Goal: Task Accomplishment & Management: Use online tool/utility

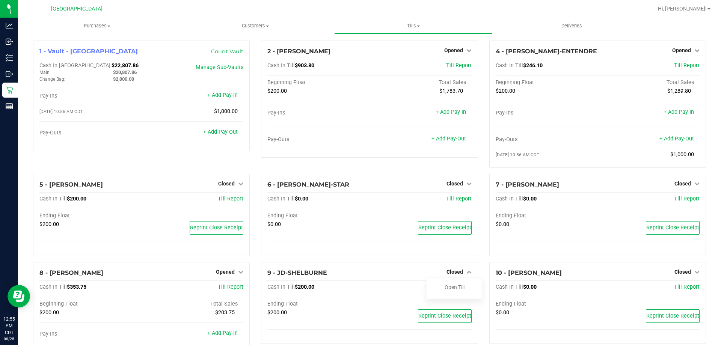
scroll to position [75, 0]
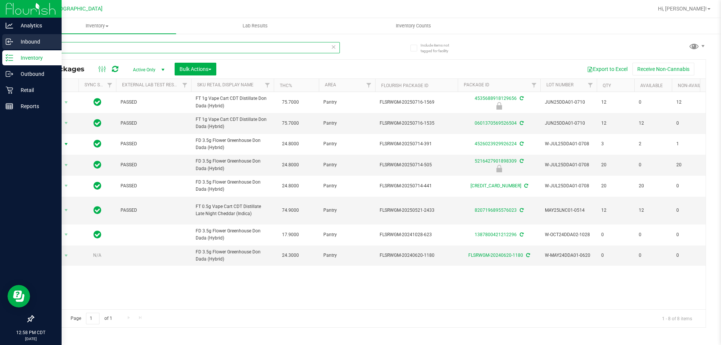
drag, startPoint x: 66, startPoint y: 49, endPoint x: 0, endPoint y: 42, distance: 66.9
click at [0, 51] on div "Analytics Inbound Inventory Outbound Retail Reports 12:58 PM CDT [DATE] 08/25 […" at bounding box center [360, 172] width 721 height 345
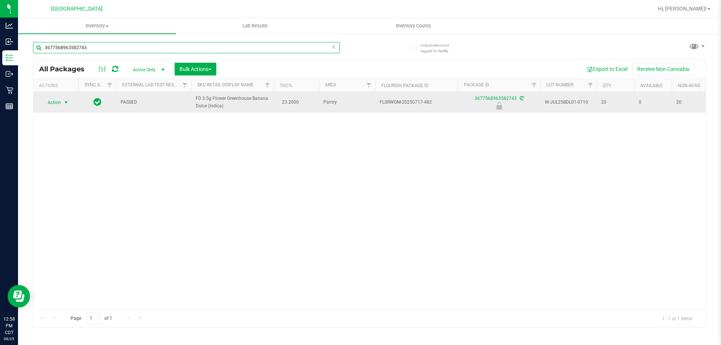
type input "3677568963582743"
click at [66, 100] on span "select" at bounding box center [66, 102] width 6 height 6
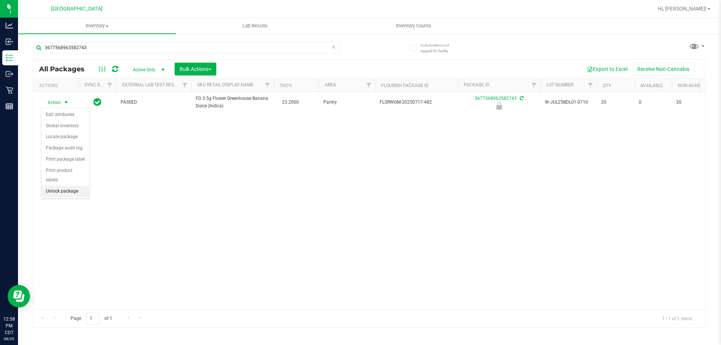
click at [60, 186] on li "Unlock package" at bounding box center [65, 191] width 48 height 11
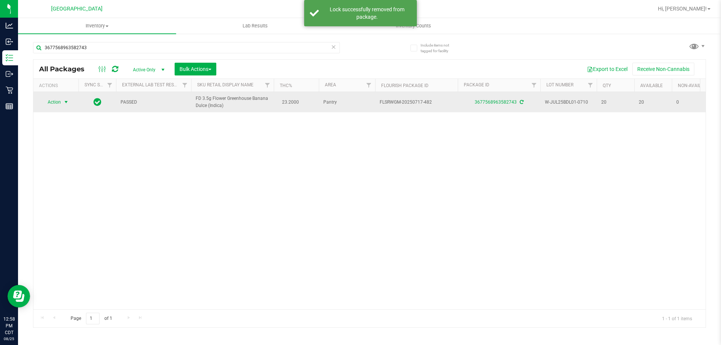
click at [64, 101] on span "select" at bounding box center [66, 102] width 6 height 6
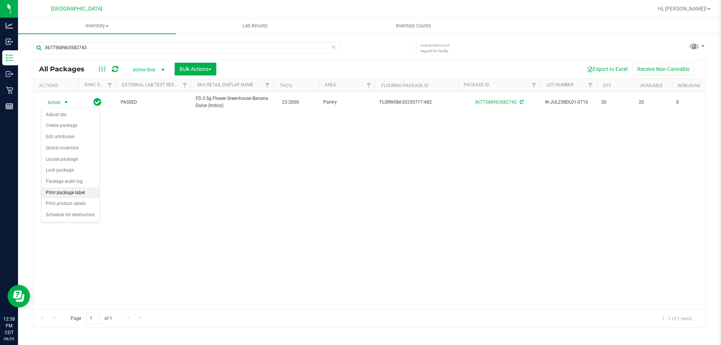
click at [69, 195] on li "Print package label" at bounding box center [70, 192] width 58 height 11
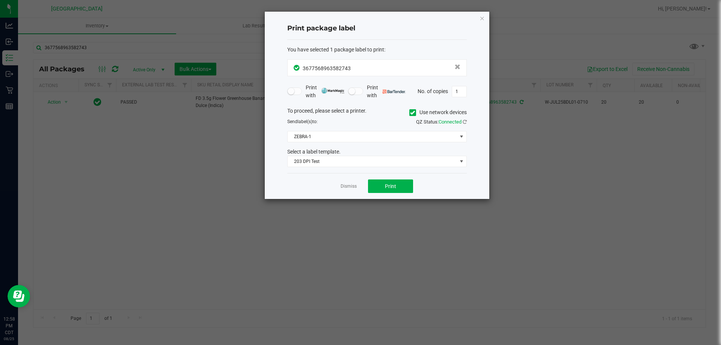
click at [404, 177] on div "Dismiss Print" at bounding box center [376, 186] width 179 height 26
click at [403, 184] on button "Print" at bounding box center [390, 186] width 45 height 14
click at [482, 21] on icon "button" at bounding box center [481, 18] width 5 height 9
